Goal: Transaction & Acquisition: Purchase product/service

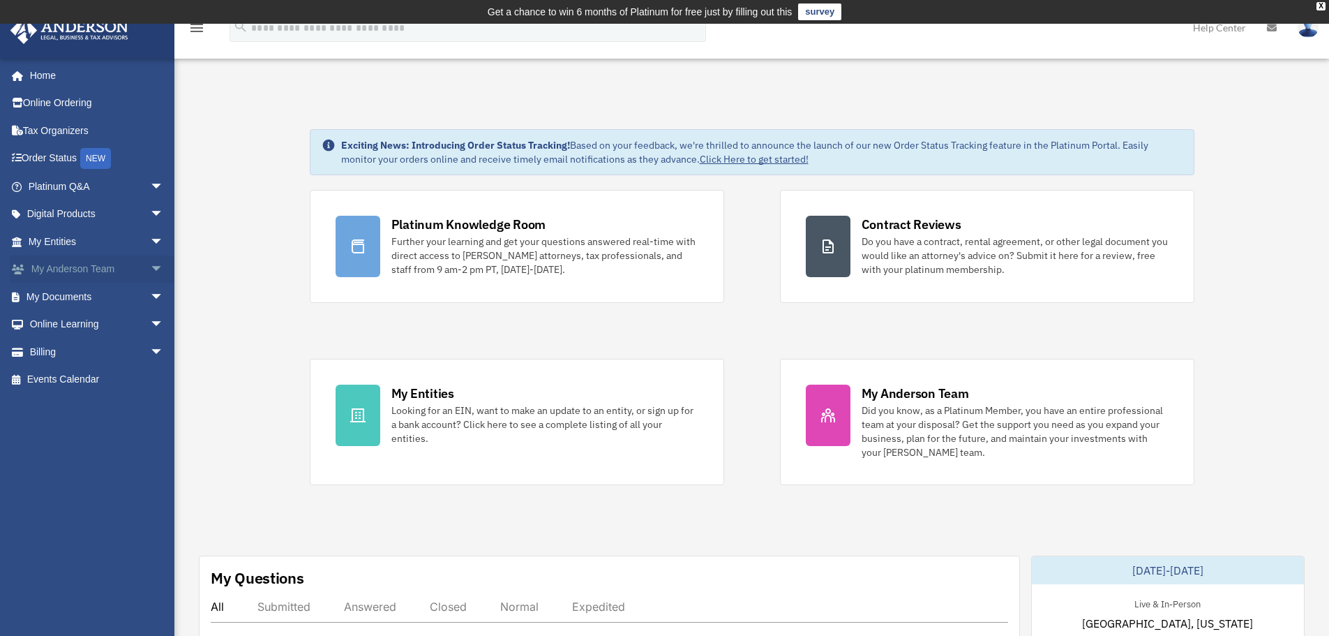
click at [64, 265] on link "My Anderson Team arrow_drop_down" at bounding box center [97, 269] width 175 height 28
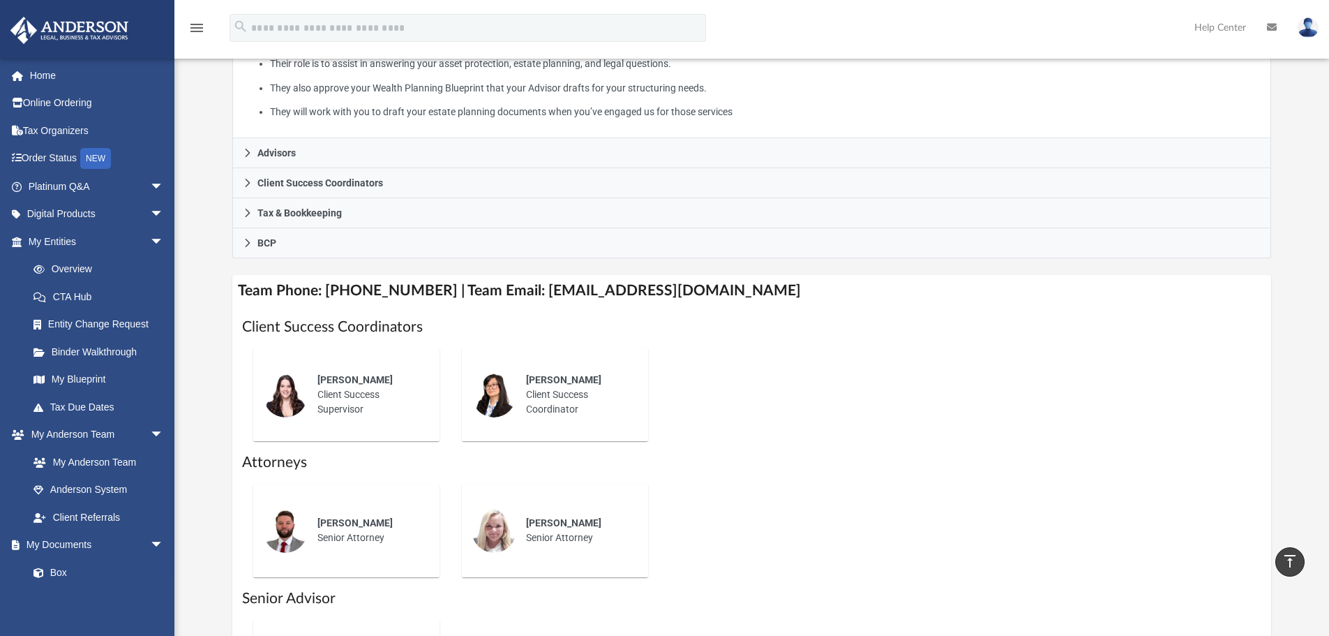
scroll to position [349, 0]
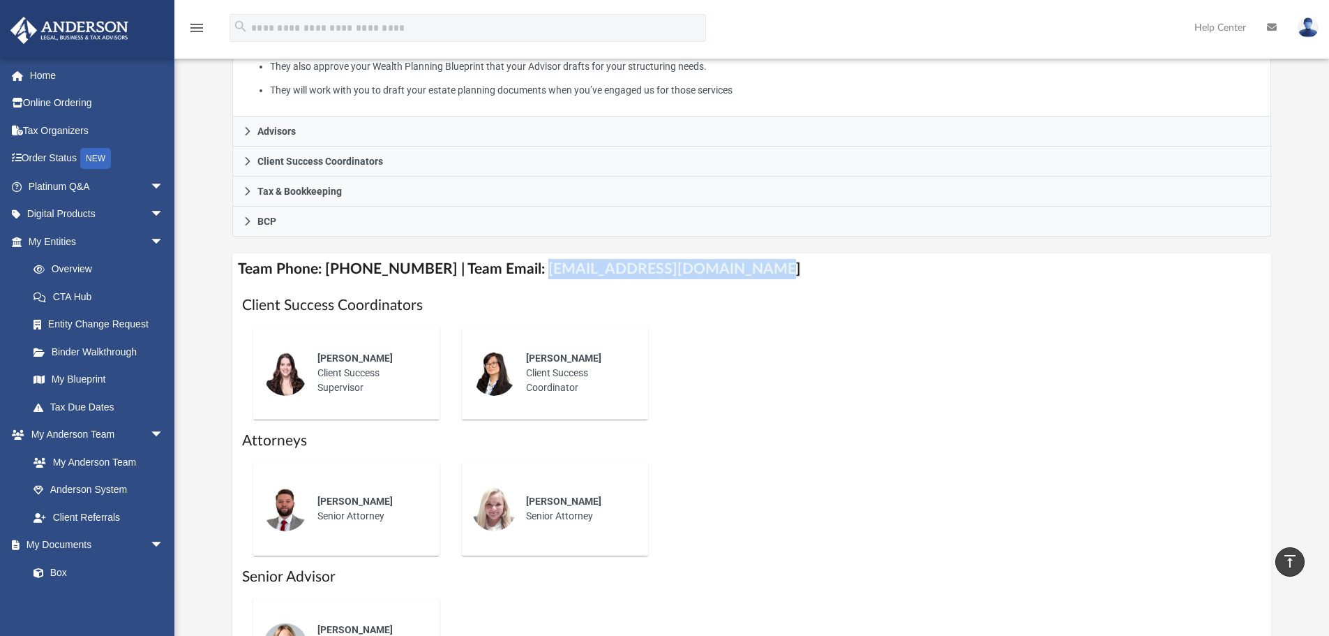
drag, startPoint x: 707, startPoint y: 269, endPoint x: 522, endPoint y: 269, distance: 184.9
click at [522, 269] on h4 "Team Phone: (725) 201-7371 | Team Email: myteam@andersonadvisors.com" at bounding box center [752, 268] width 1040 height 31
copy h4 "myteam@andersonadvisors.com"
click at [1107, 33] on div "menu search Site Menu add frank.mbanusi@live.com My Profile Reset Password Logo…" at bounding box center [664, 33] width 1308 height 47
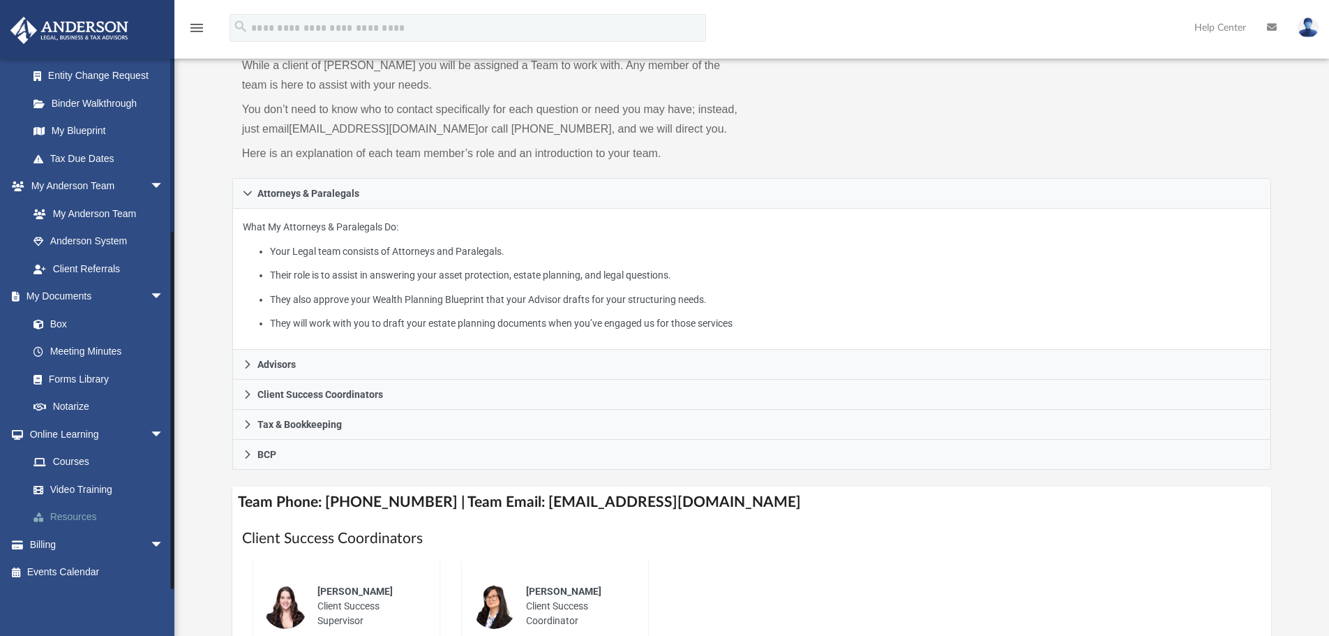
scroll to position [140, 0]
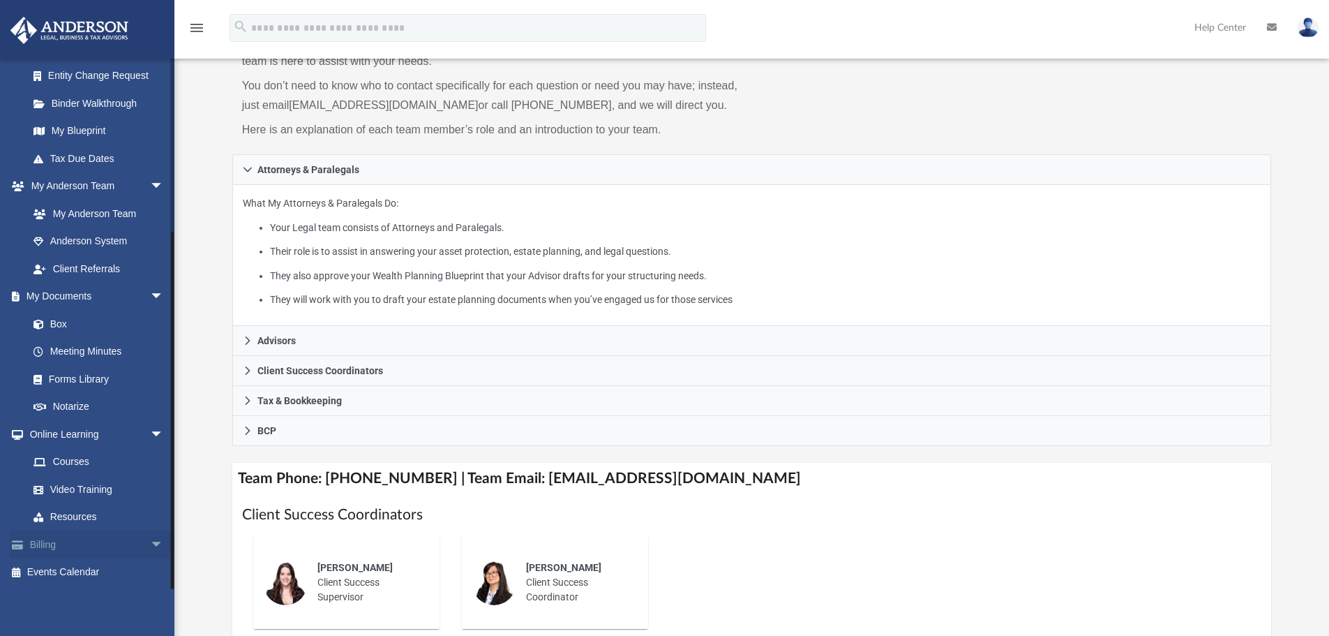
click at [63, 534] on link "Billing arrow_drop_down" at bounding box center [97, 544] width 175 height 28
click at [52, 543] on link "Billing arrow_drop_down" at bounding box center [97, 544] width 175 height 28
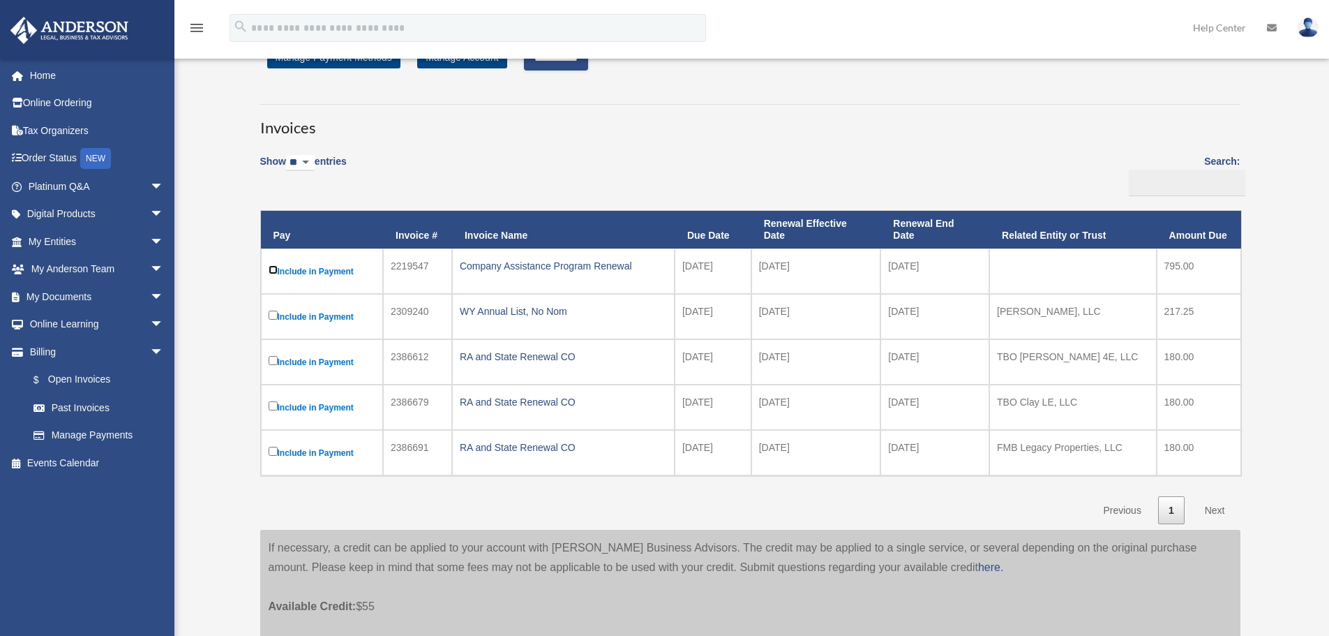
scroll to position [140, 0]
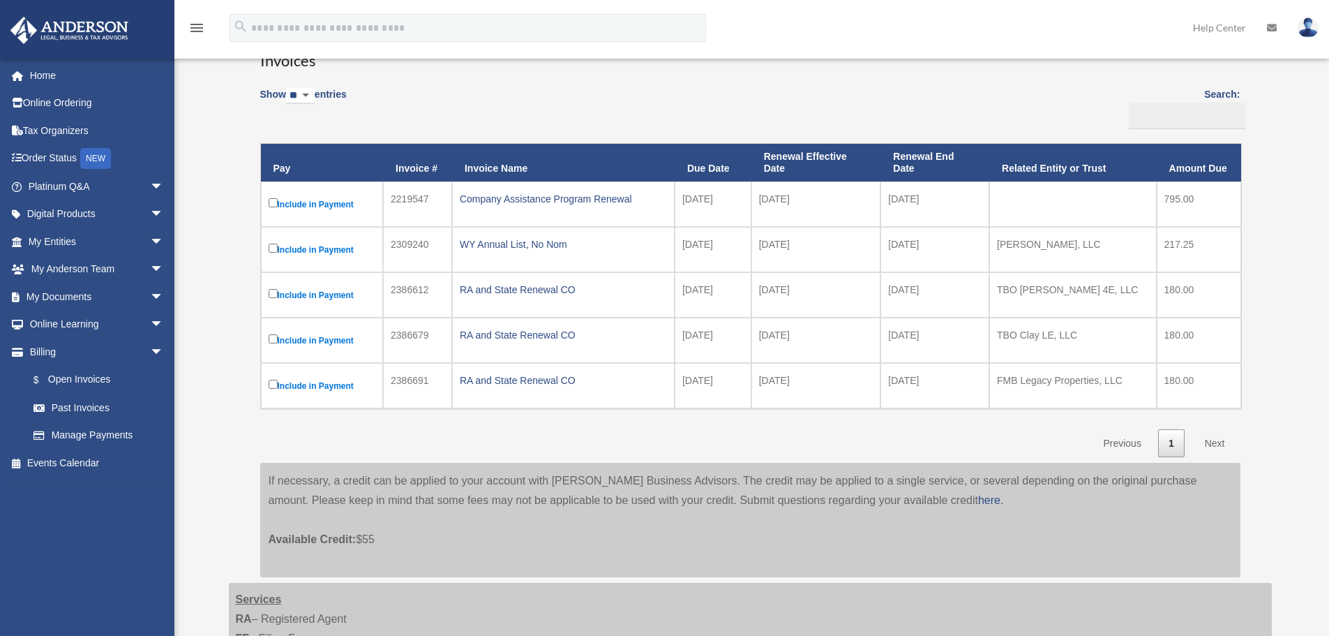
click at [1220, 448] on link "Next" at bounding box center [1214, 443] width 41 height 29
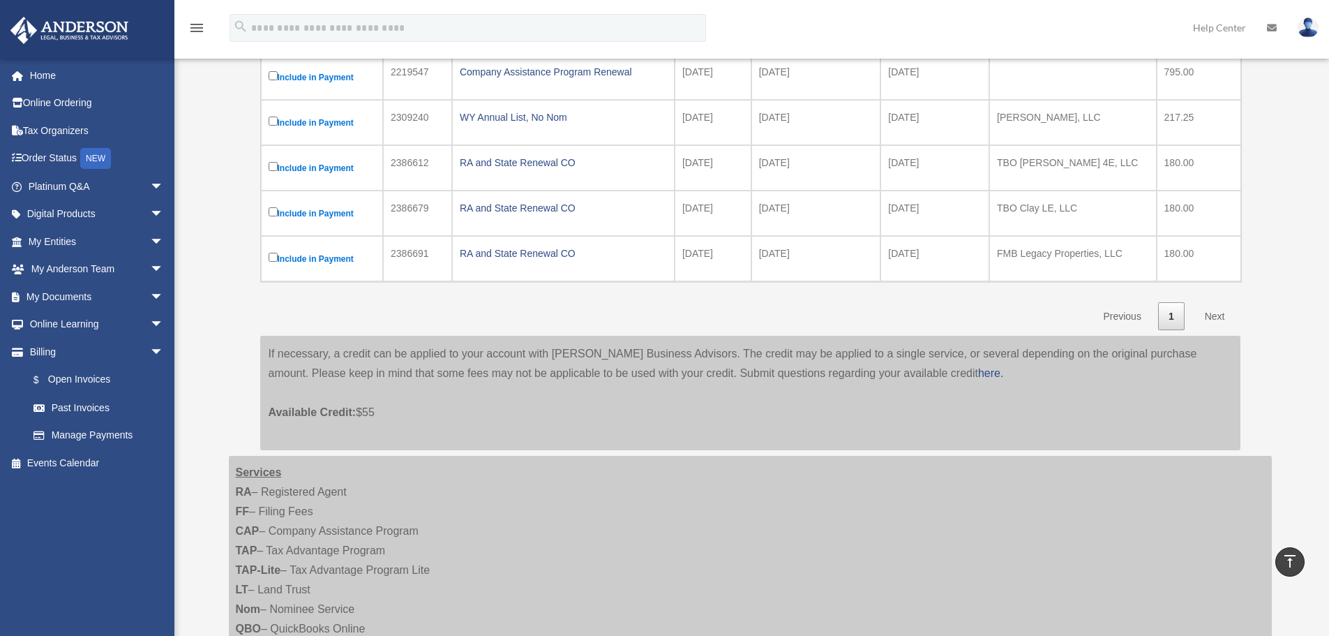
scroll to position [0, 0]
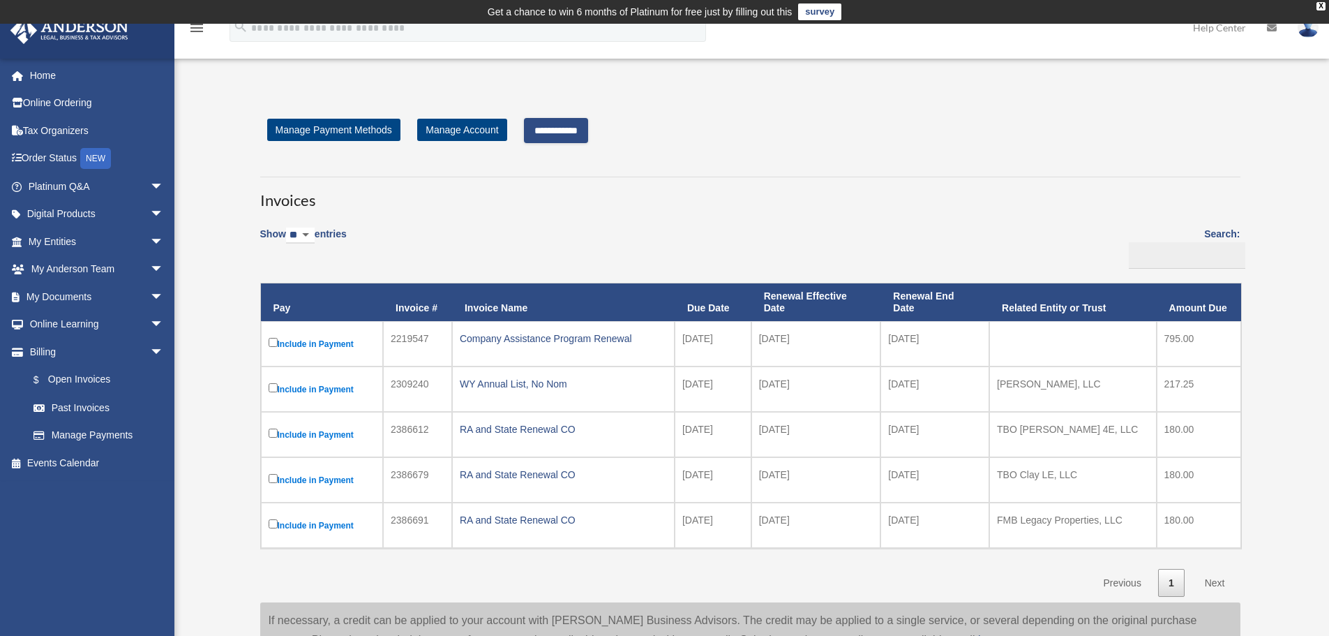
click at [566, 128] on input "**********" at bounding box center [556, 130] width 64 height 25
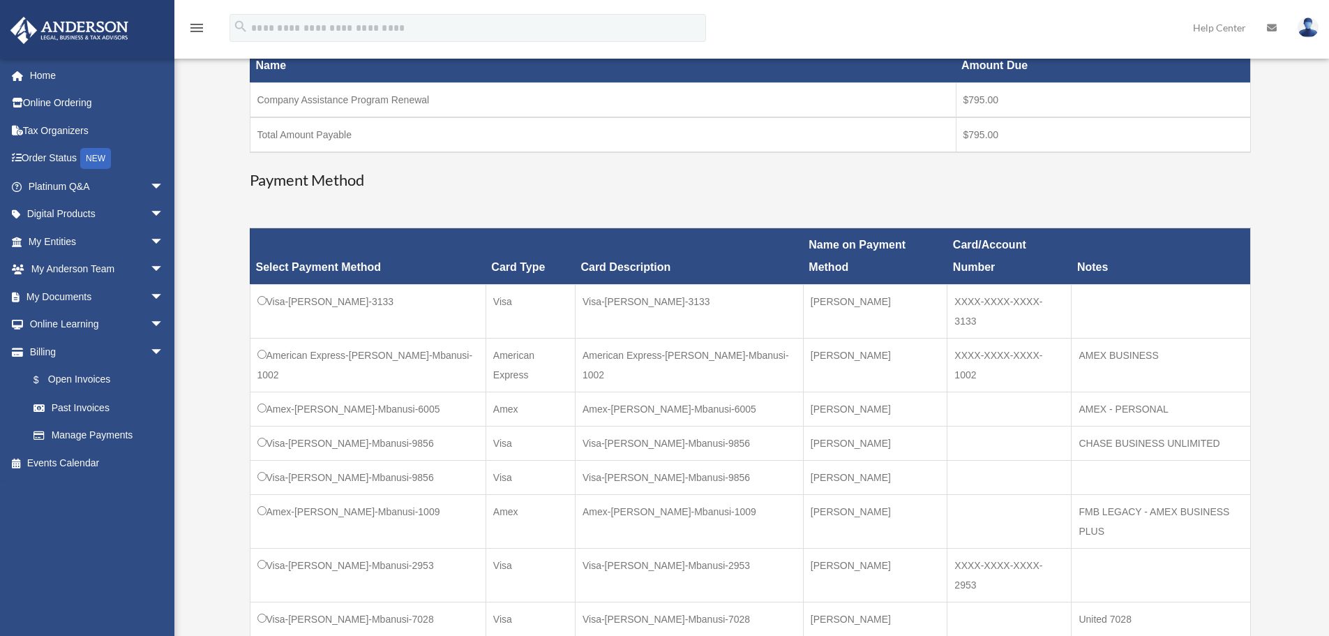
scroll to position [349, 0]
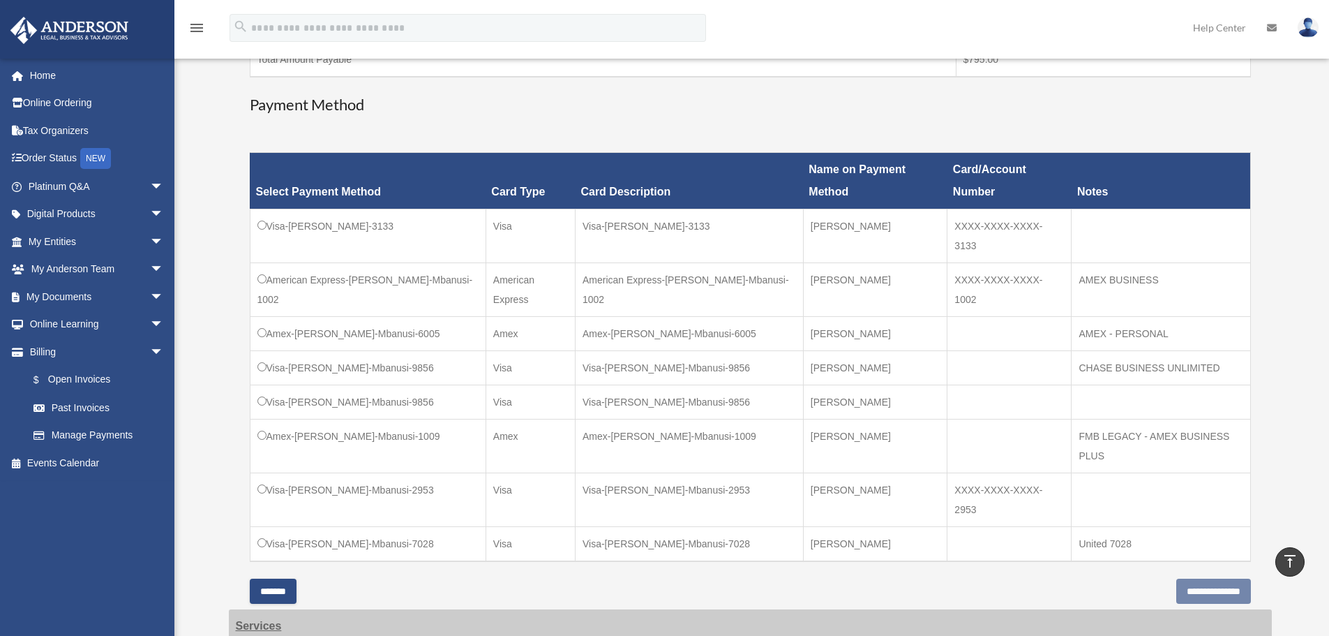
click at [267, 351] on td "Visa-[PERSON_NAME]-Mbanusi-9856" at bounding box center [368, 368] width 236 height 34
click at [1207, 578] on input "**********" at bounding box center [1213, 590] width 75 height 25
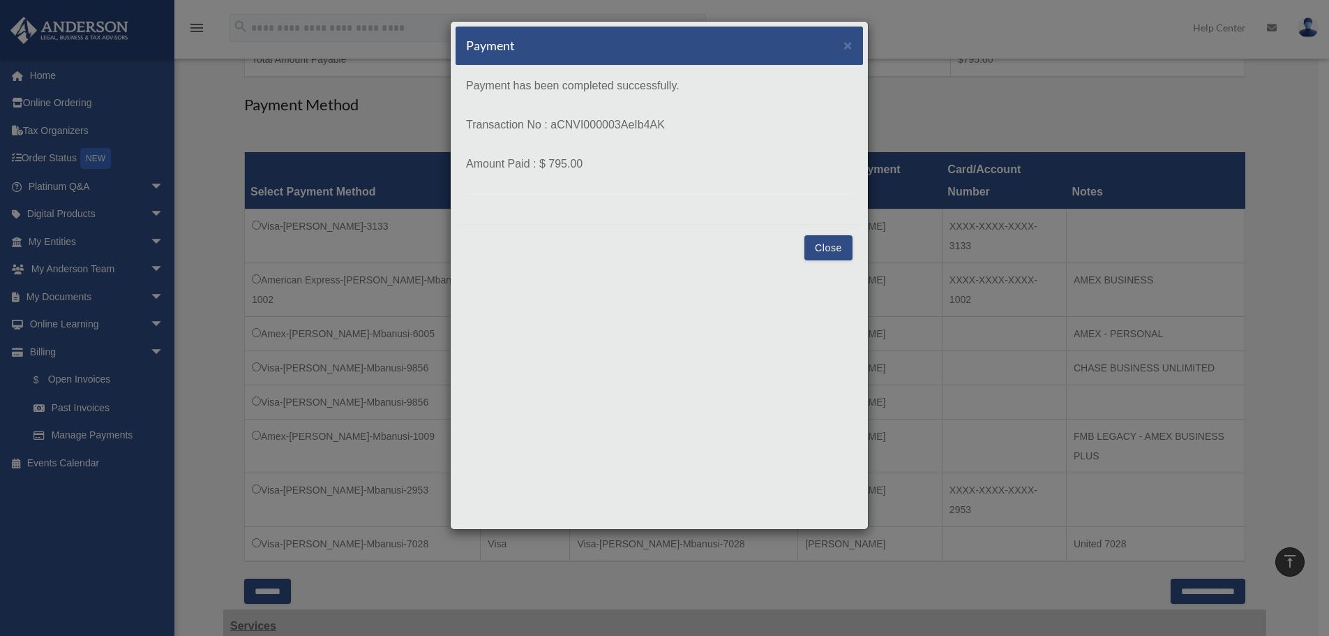
click at [839, 253] on button "Close" at bounding box center [828, 247] width 48 height 25
